Goal: Check status: Check status

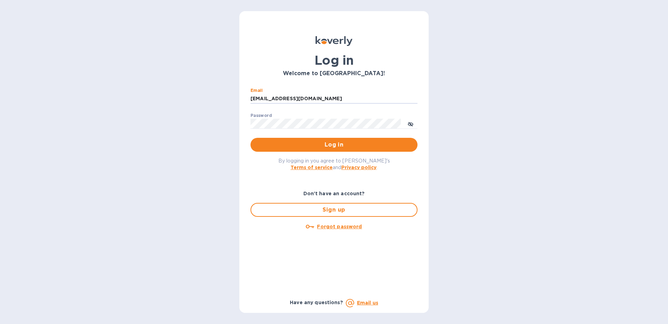
type input "[EMAIL_ADDRESS][DOMAIN_NAME]"
click at [320, 140] on button "Log in" at bounding box center [334, 145] width 167 height 14
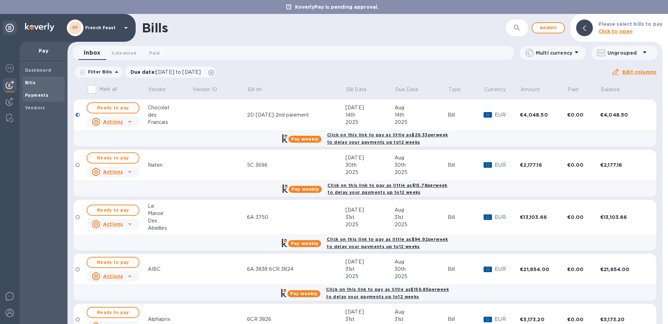
click at [37, 92] on div "Payments" at bounding box center [43, 95] width 42 height 13
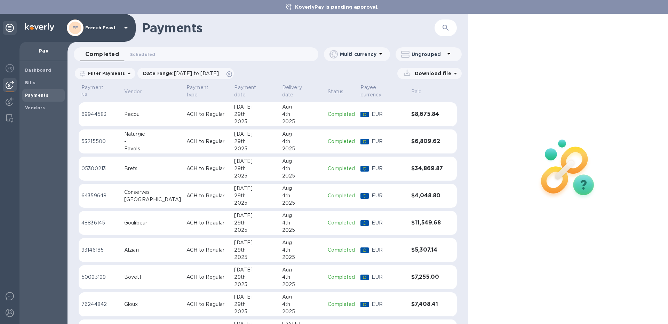
scroll to position [195, 0]
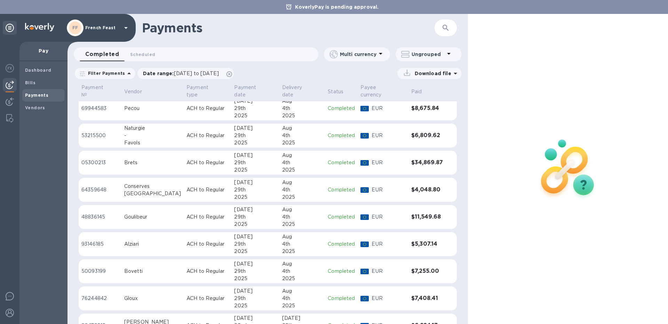
click at [151, 205] on td "Goulibeur" at bounding box center [152, 217] width 62 height 24
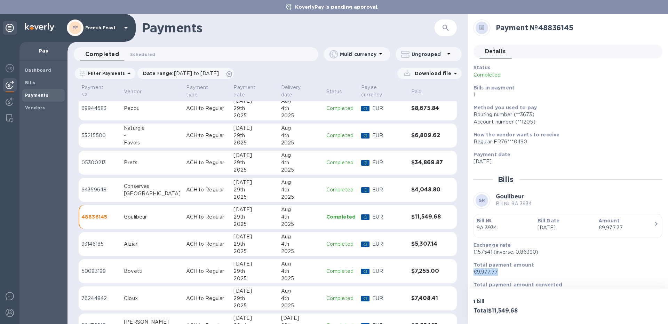
drag, startPoint x: 498, startPoint y: 270, endPoint x: 473, endPoint y: 274, distance: 25.3
click at [473, 274] on div "Total payment amount €9,977.77" at bounding box center [565, 269] width 189 height 20
copy p "€9,977.77"
